Goal: Find specific page/section

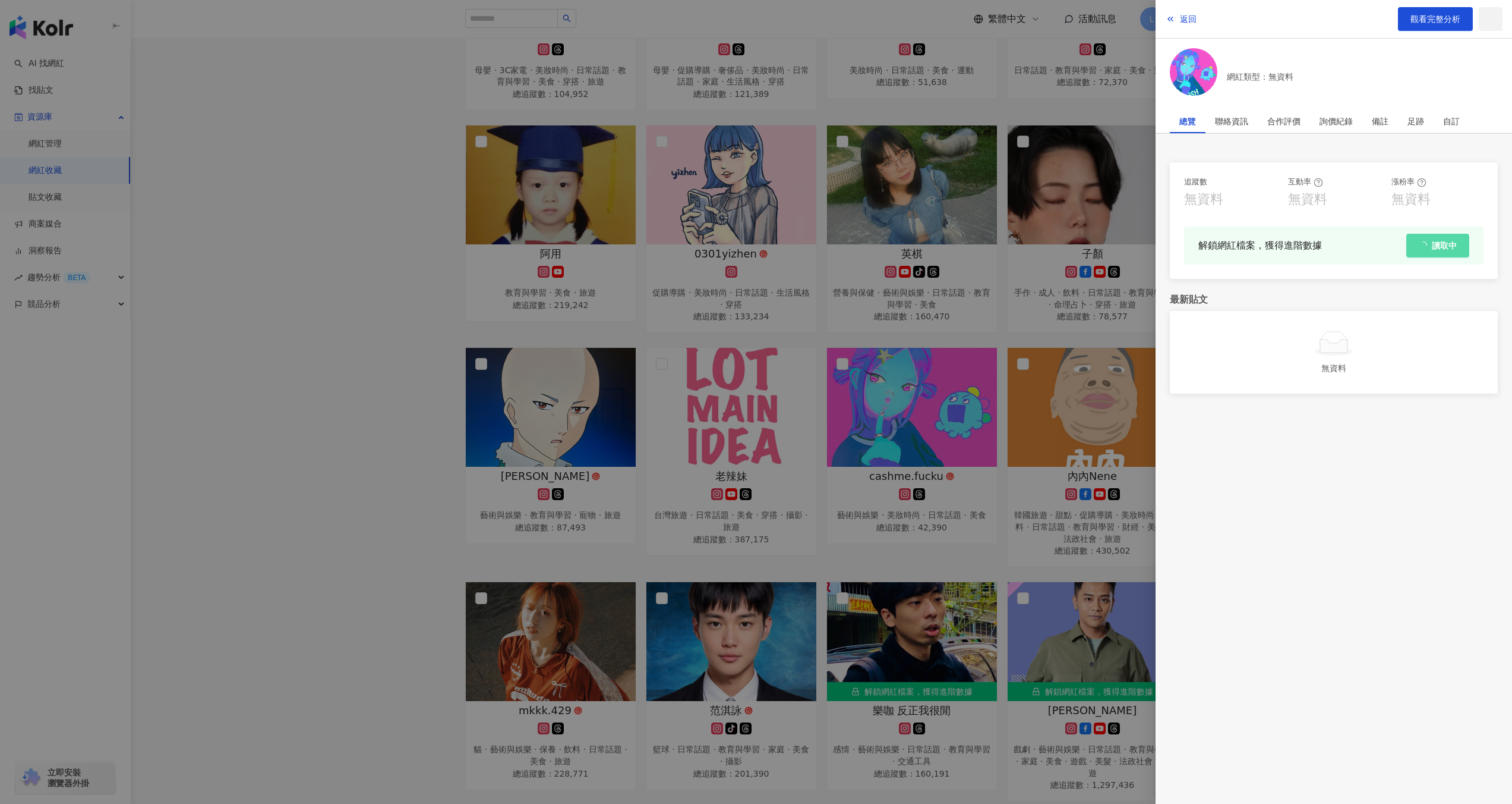
click at [659, 249] on div at bounding box center [756, 402] width 1512 height 804
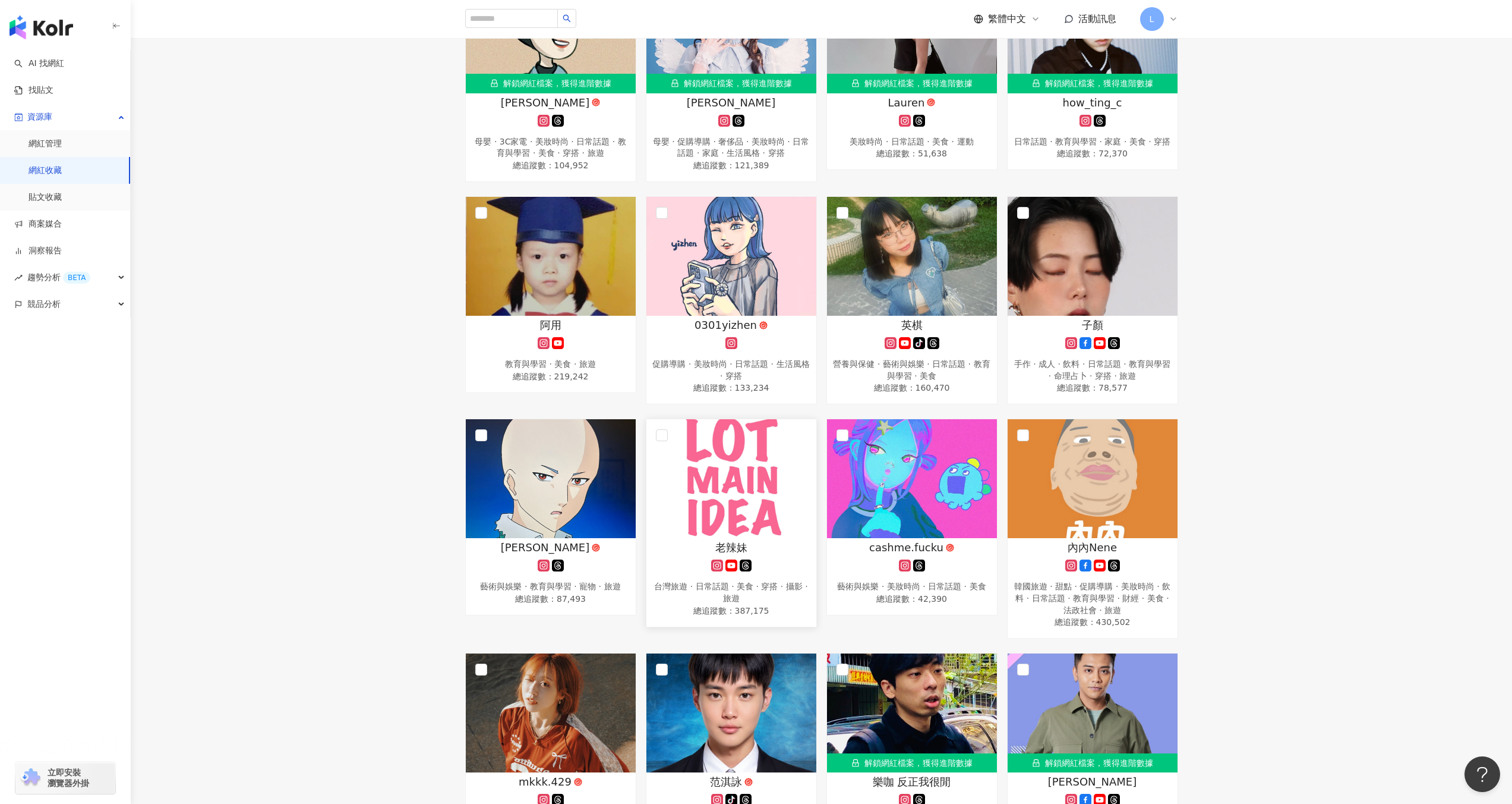
scroll to position [702, 0]
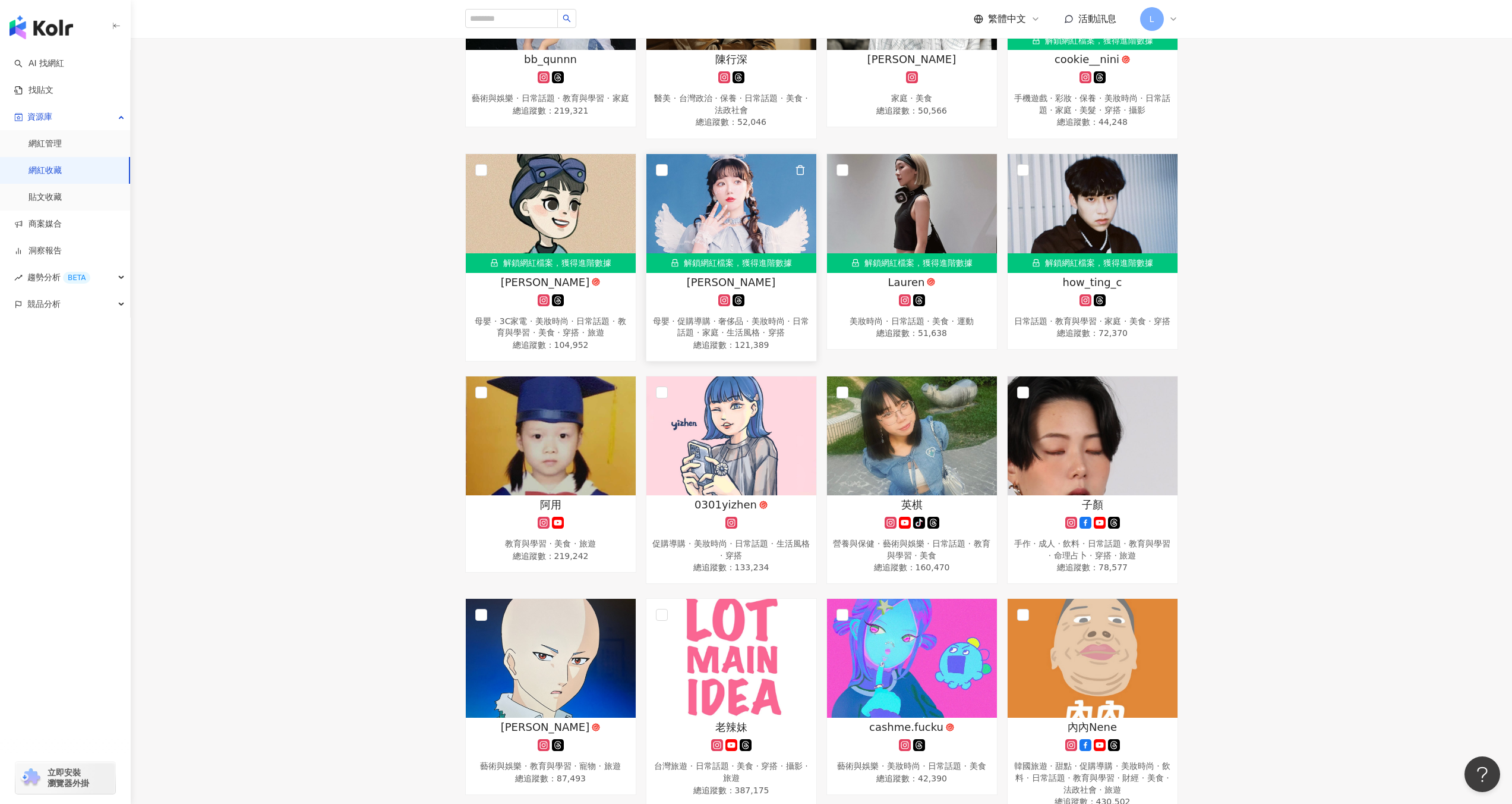
click at [748, 242] on img at bounding box center [731, 213] width 170 height 119
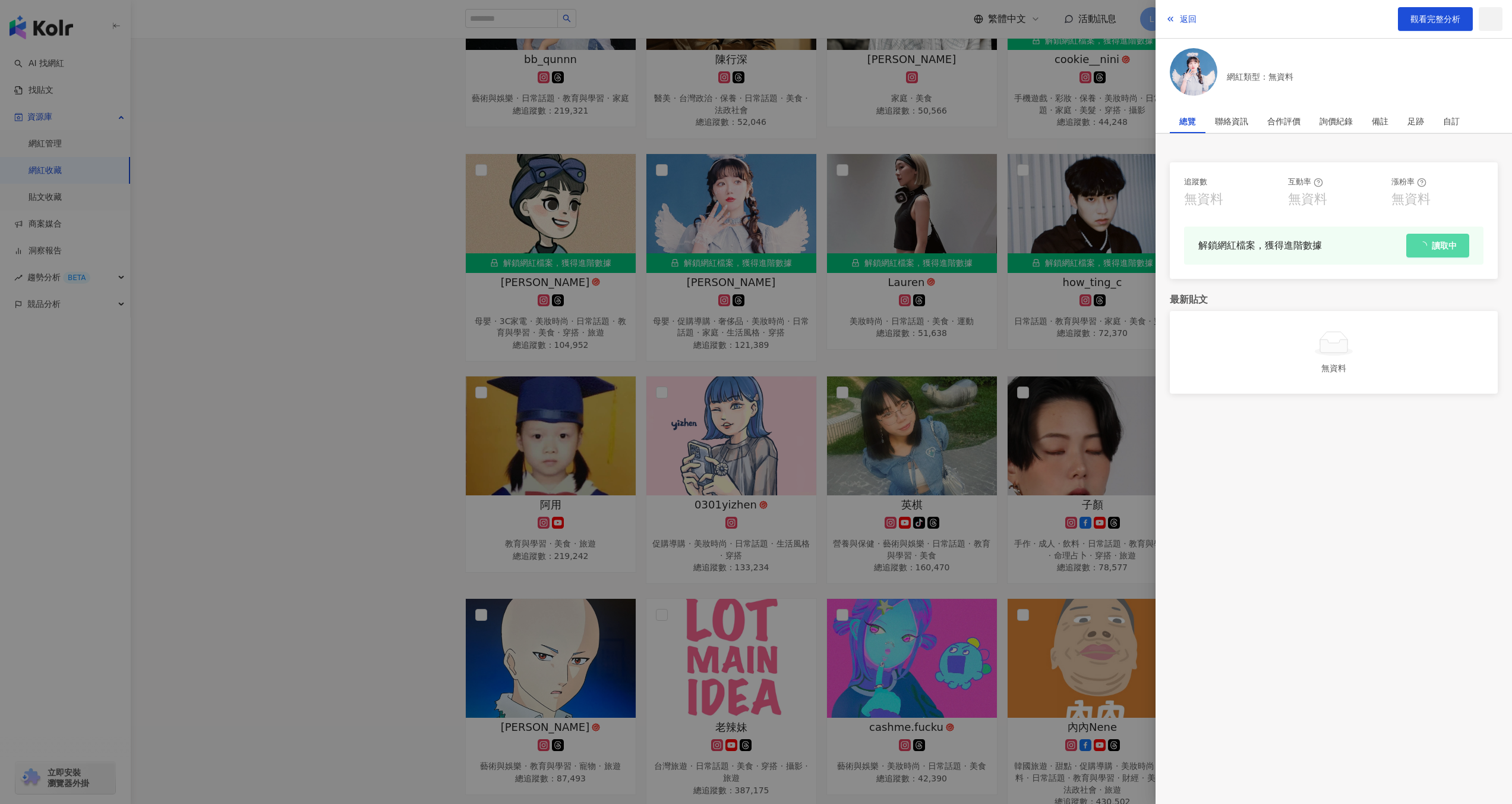
click at [268, 130] on div at bounding box center [756, 402] width 1512 height 804
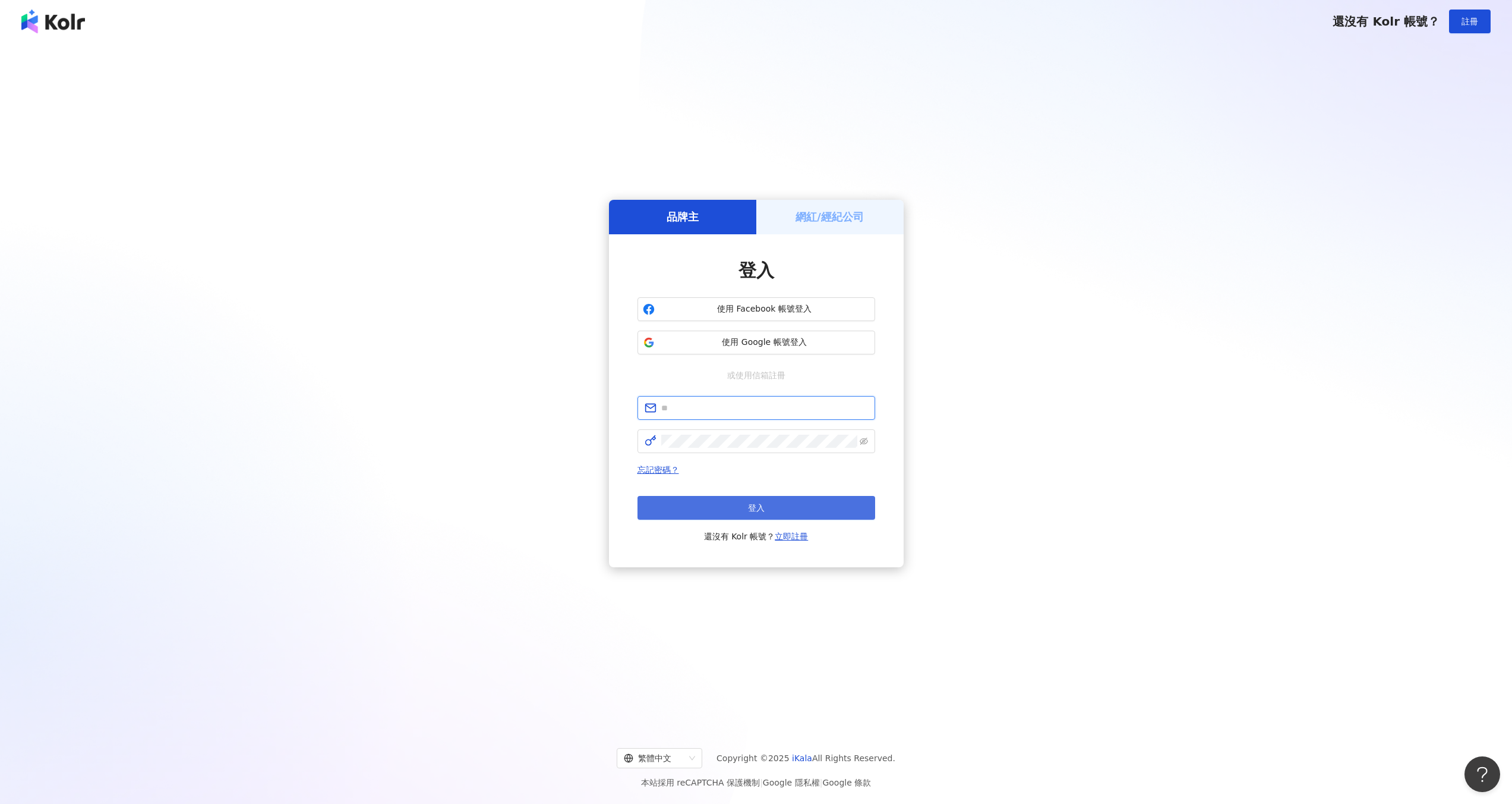
type input "**********"
click at [776, 511] on button "登入" at bounding box center [756, 507] width 237 height 24
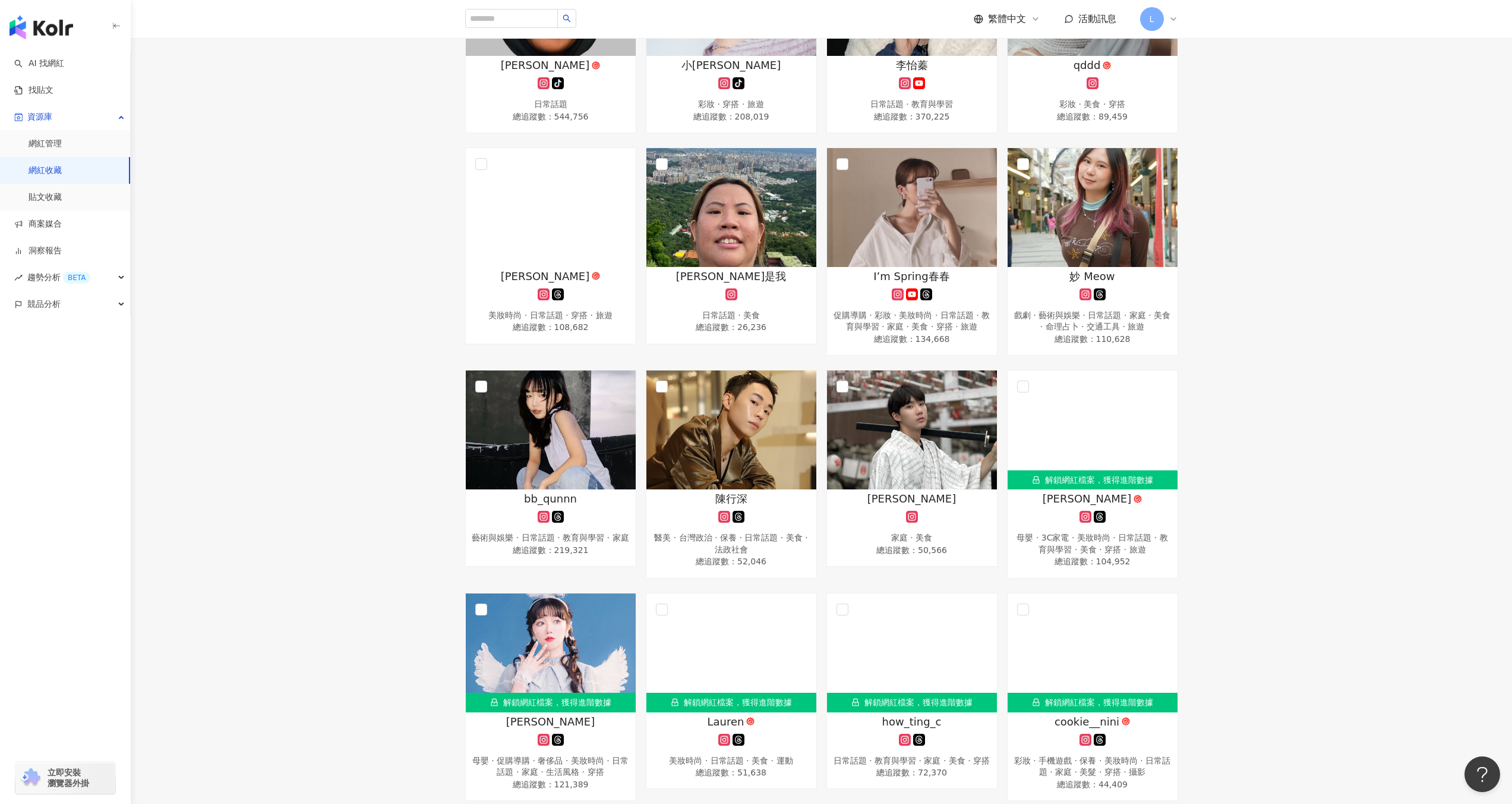
scroll to position [265, 0]
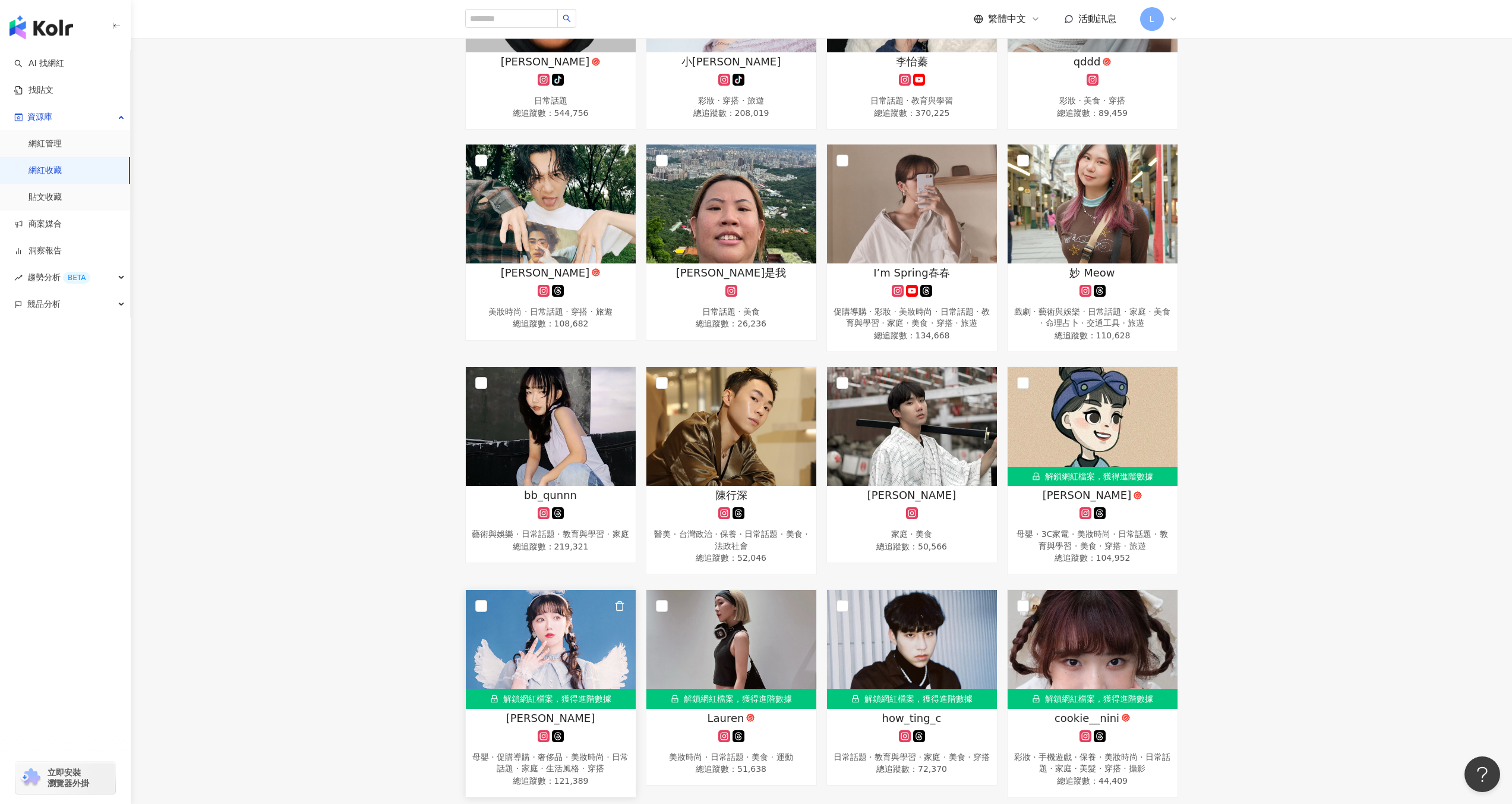
click at [548, 624] on img at bounding box center [550, 649] width 170 height 119
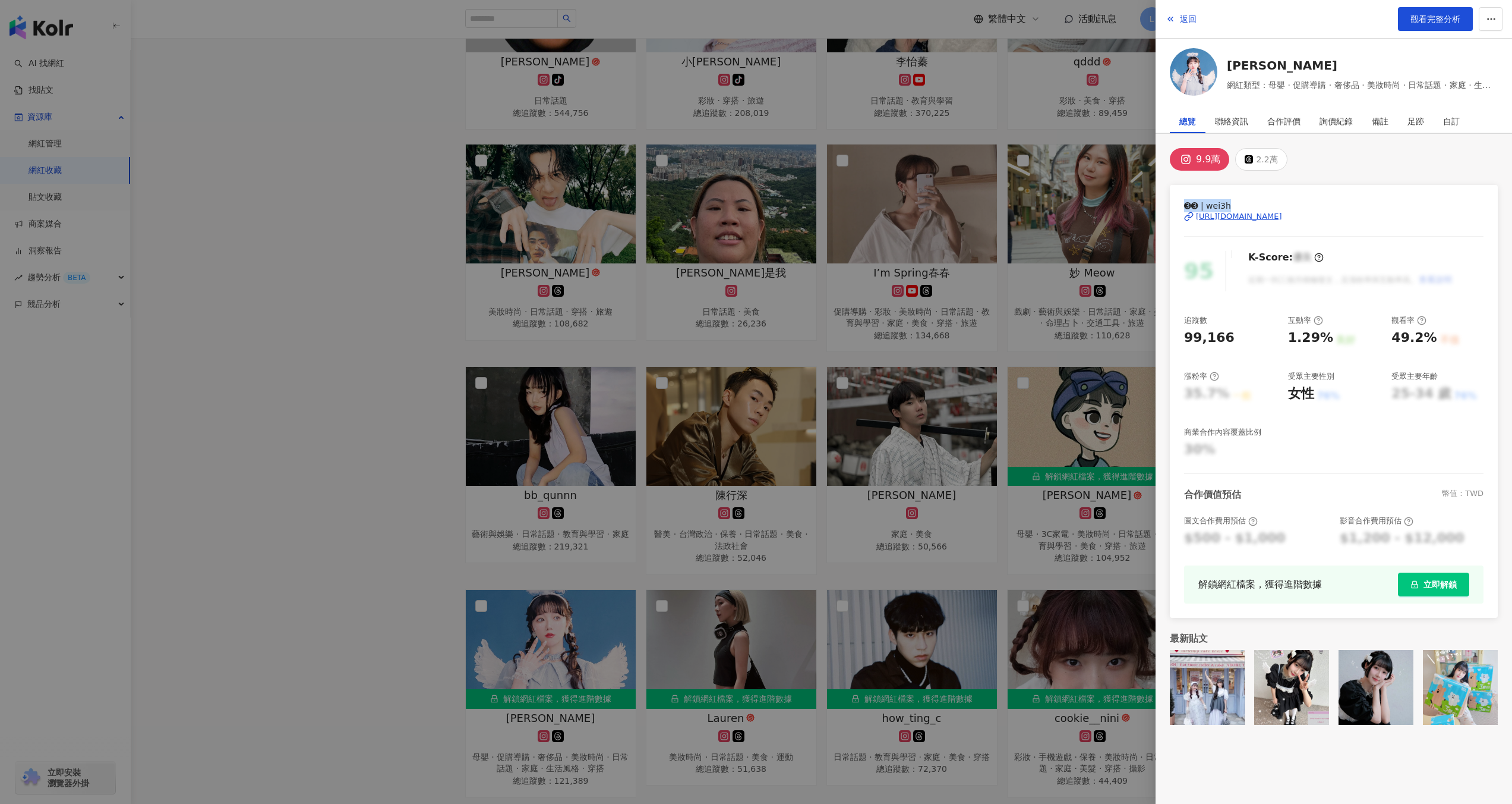
drag, startPoint x: 1185, startPoint y: 205, endPoint x: 1260, endPoint y: 205, distance: 75.0
click at [1260, 205] on span "➌➌ | wei3h" at bounding box center [1333, 205] width 300 height 13
copy span "➌➌ | wei3h"
